Goal: Information Seeking & Learning: Learn about a topic

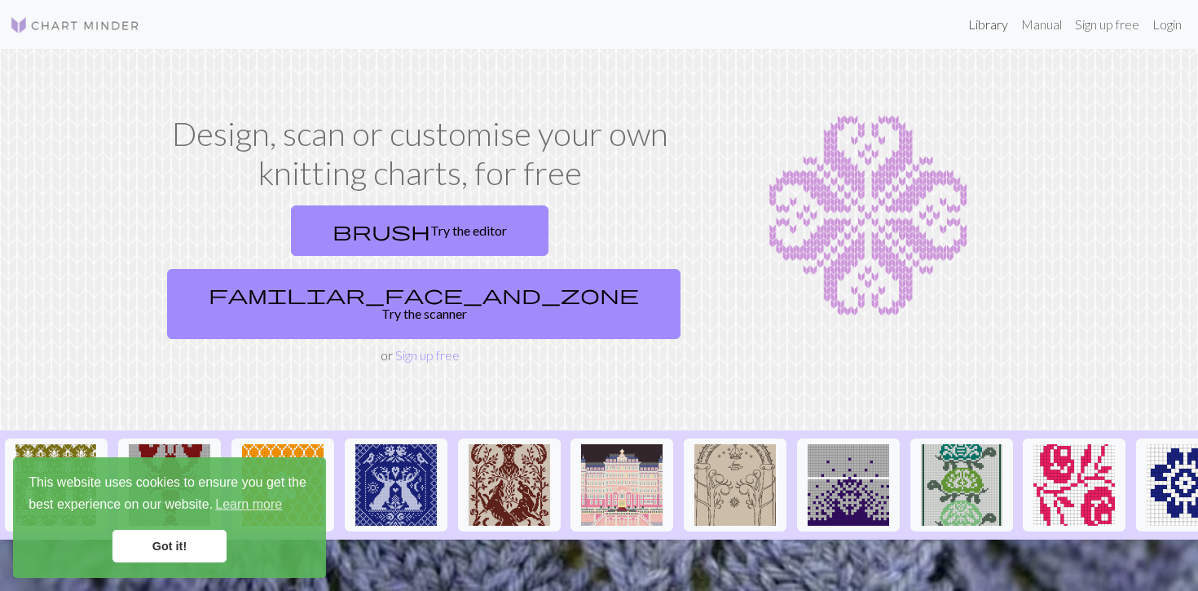
click at [986, 29] on link "Library" at bounding box center [988, 24] width 53 height 33
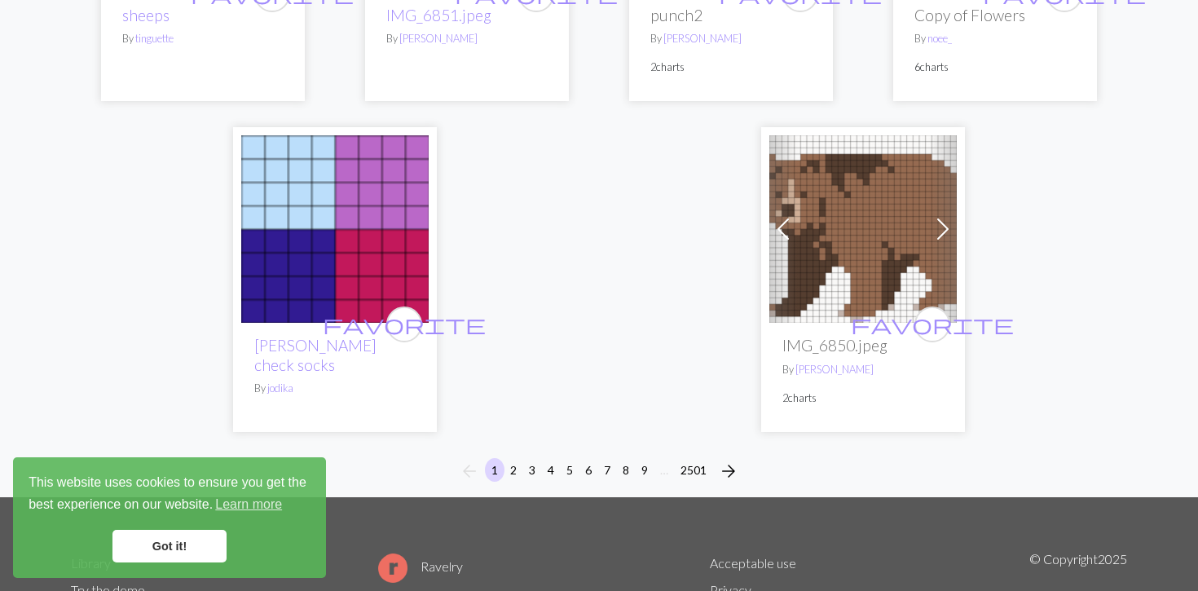
scroll to position [4403, 0]
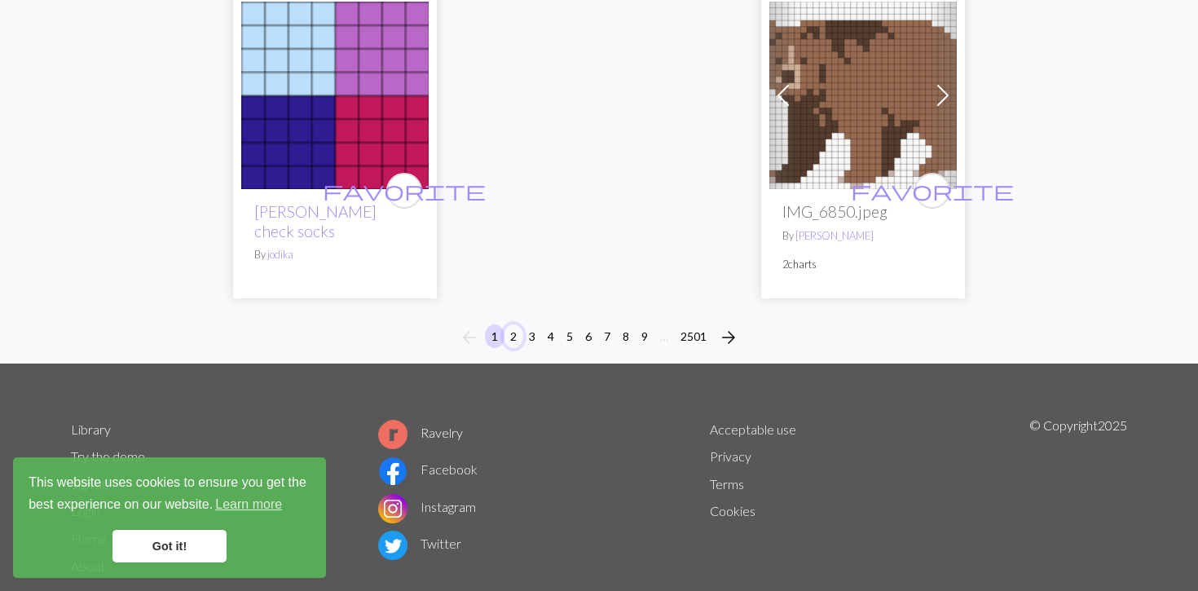
click at [509, 324] on button "2" at bounding box center [514, 336] width 20 height 24
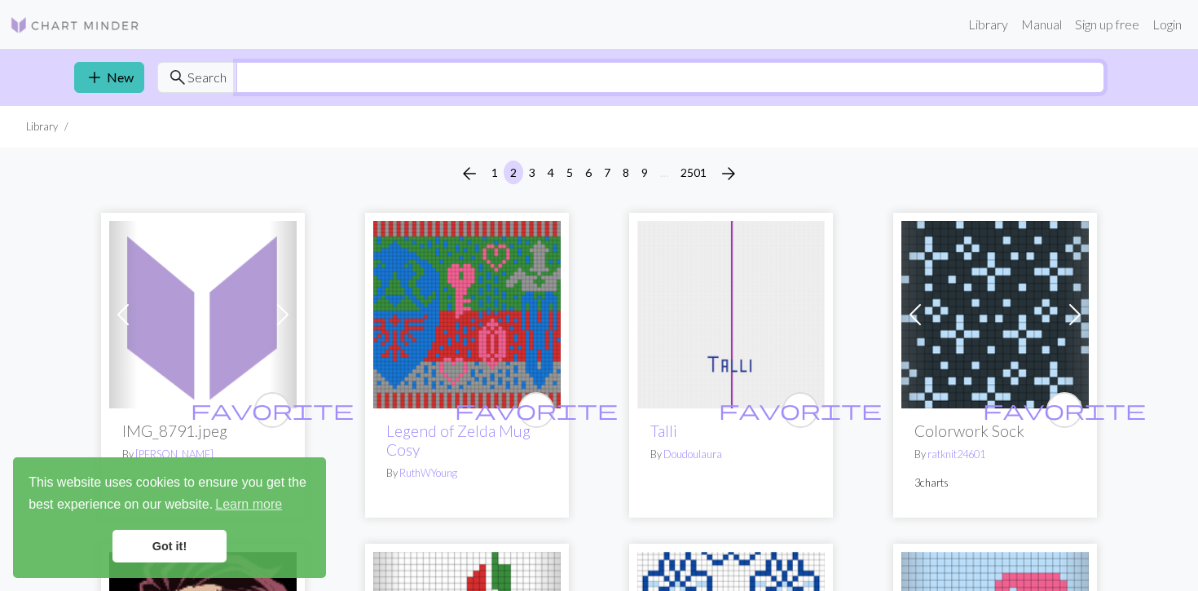
click at [386, 73] on input "text" at bounding box center [670, 77] width 868 height 31
type input "cow"
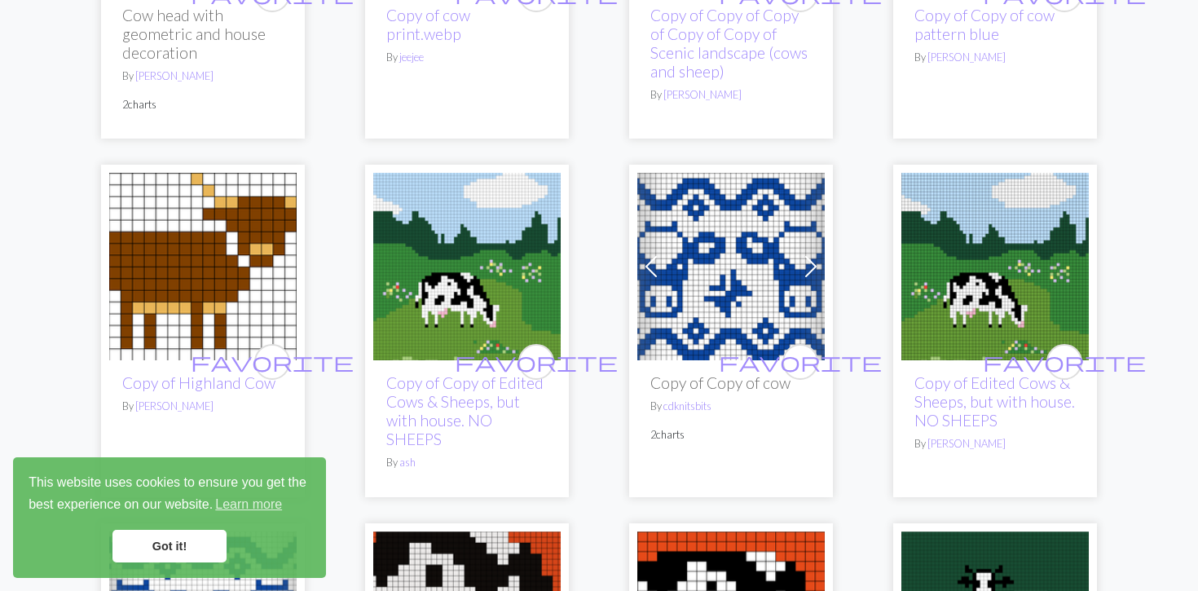
scroll to position [3570, 0]
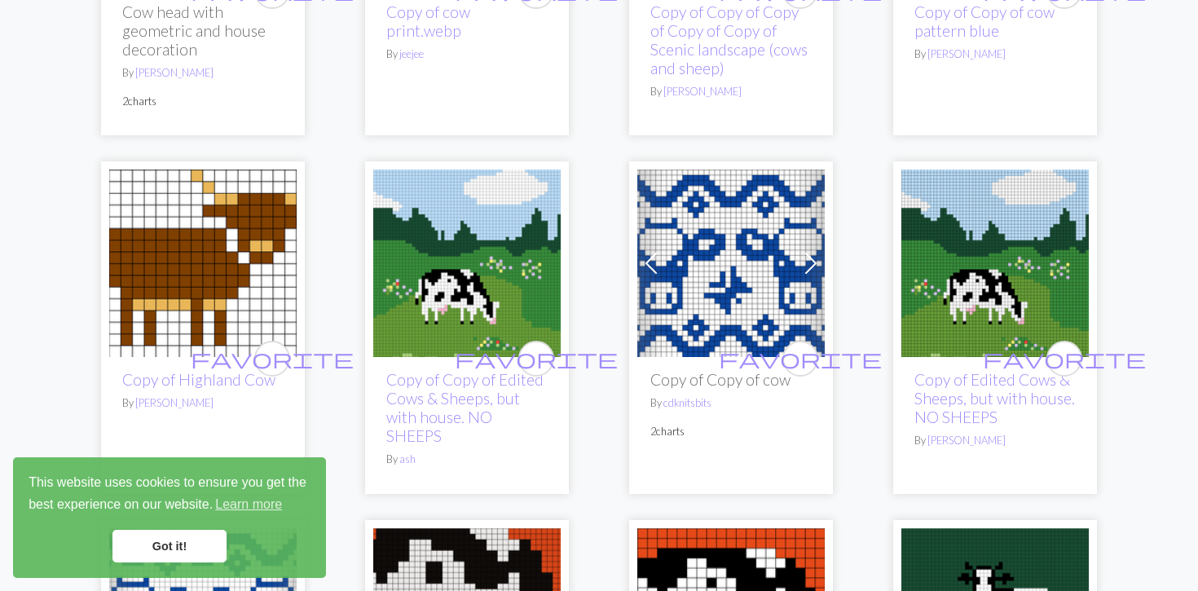
click at [716, 295] on img at bounding box center [730, 263] width 187 height 187
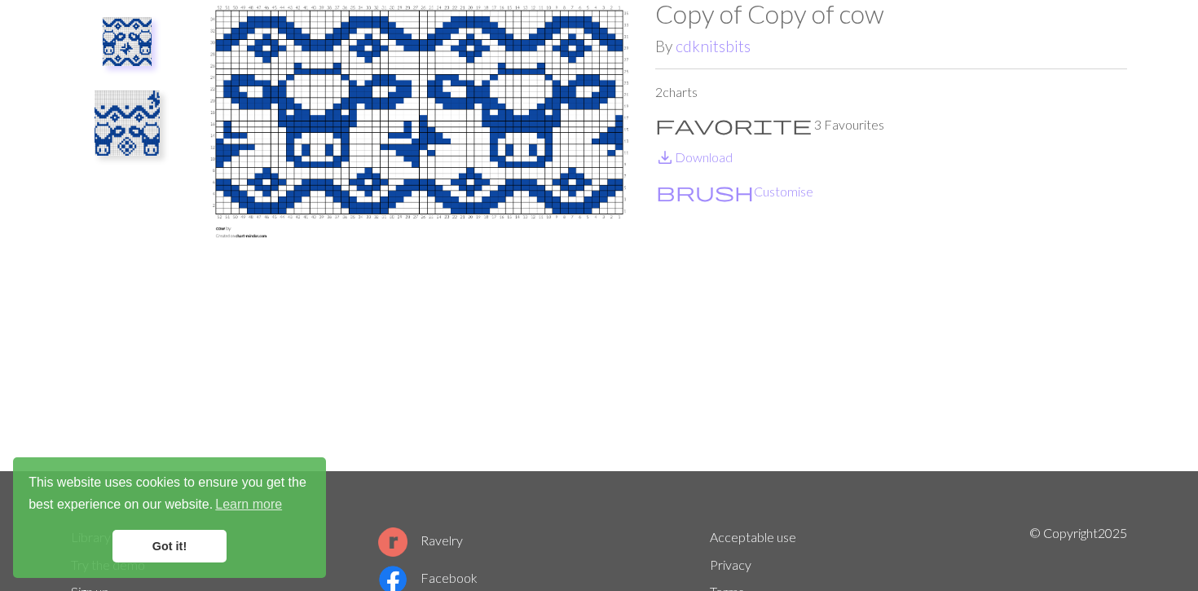
scroll to position [94, 0]
